Goal: Find specific page/section: Find specific page/section

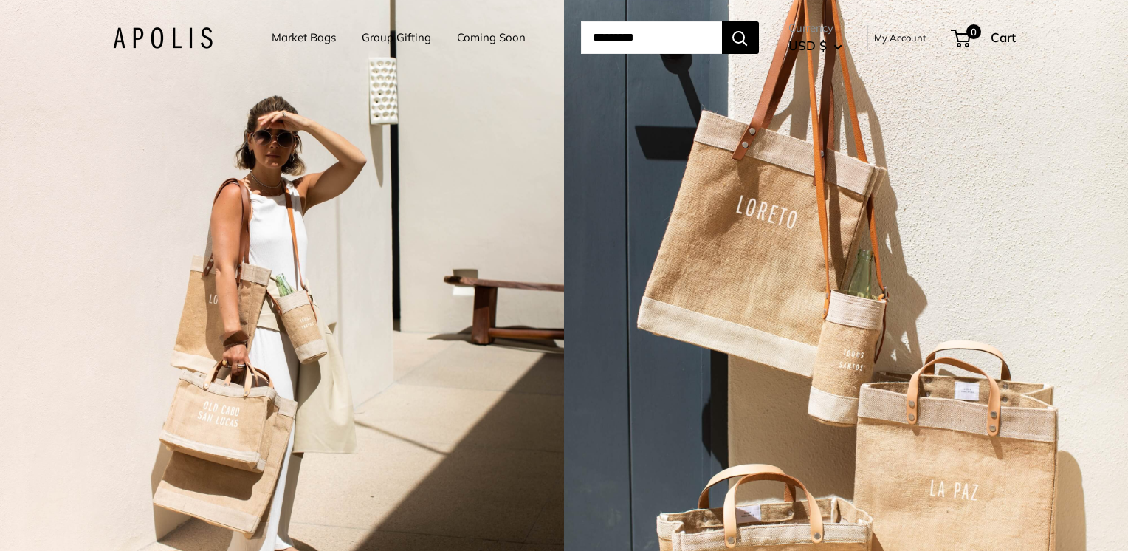
click at [309, 34] on link "Market Bags" at bounding box center [304, 37] width 64 height 21
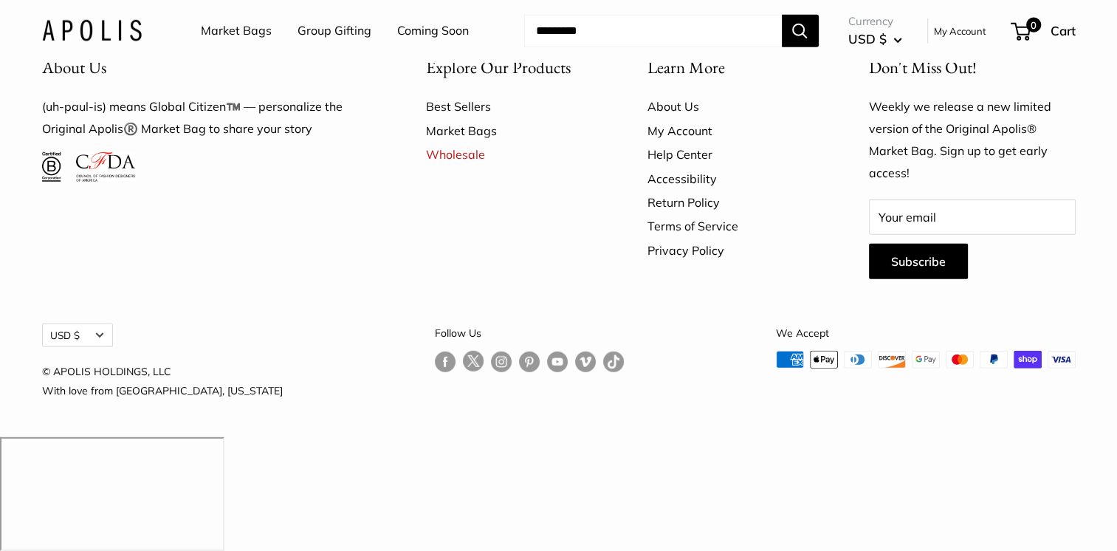
scroll to position [4380, 0]
